Goal: Navigation & Orientation: Go to known website

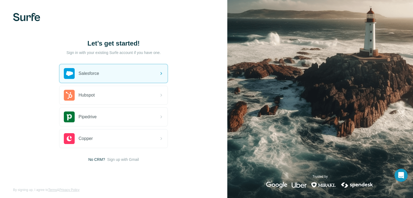
click at [28, 18] on img at bounding box center [26, 17] width 27 height 8
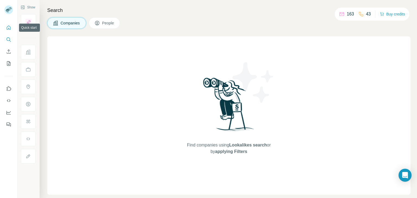
click at [7, 29] on icon "Quick start" at bounding box center [8, 27] width 5 height 5
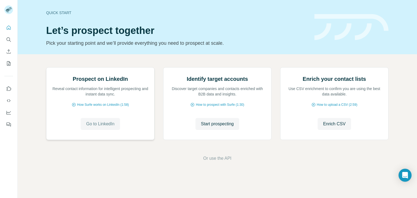
click at [102, 130] on button "Go to LinkedIn" at bounding box center [100, 124] width 39 height 12
